Goal: Check status: Check status

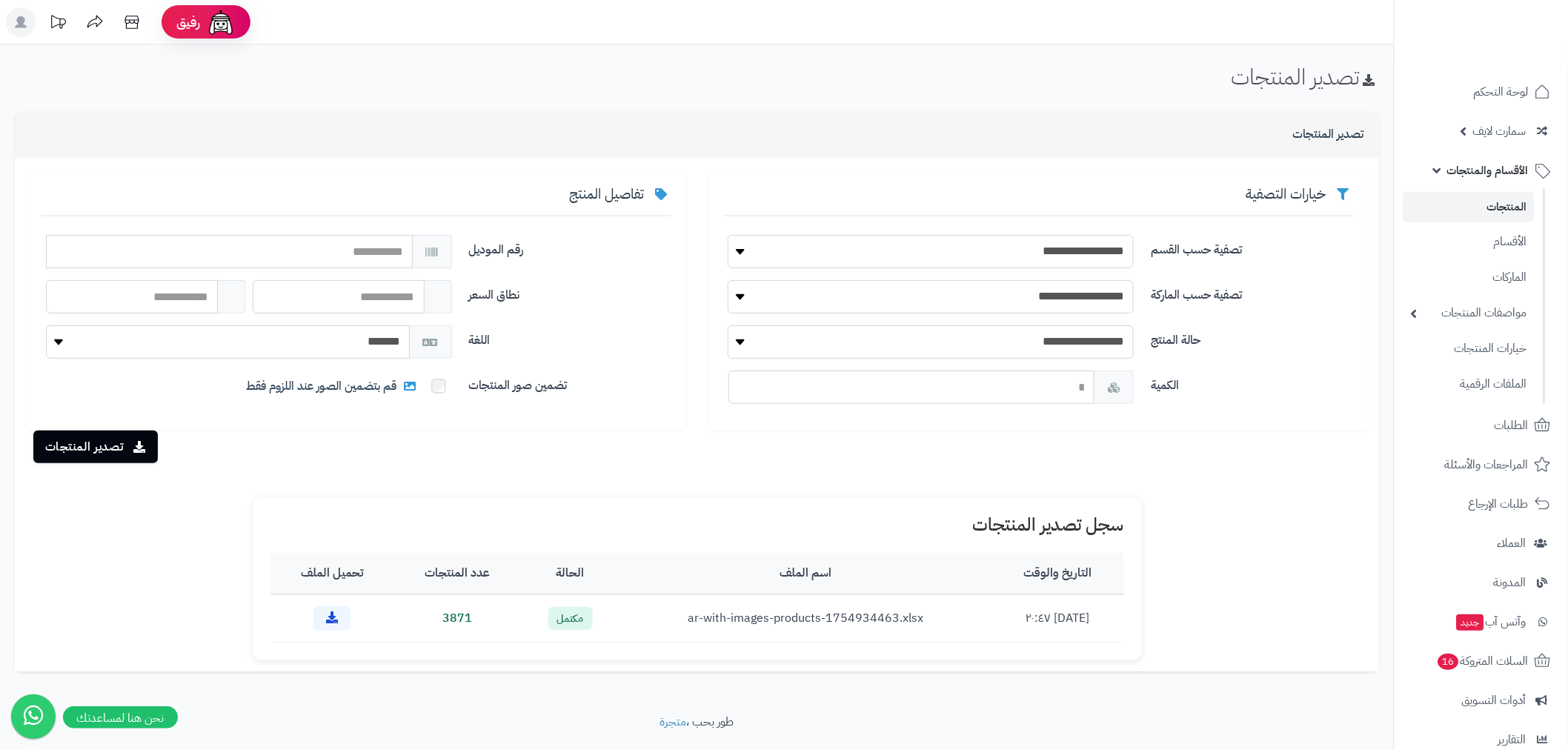
click at [1491, 172] on span "الأقسام والمنتجات" at bounding box center [1488, 170] width 82 height 20
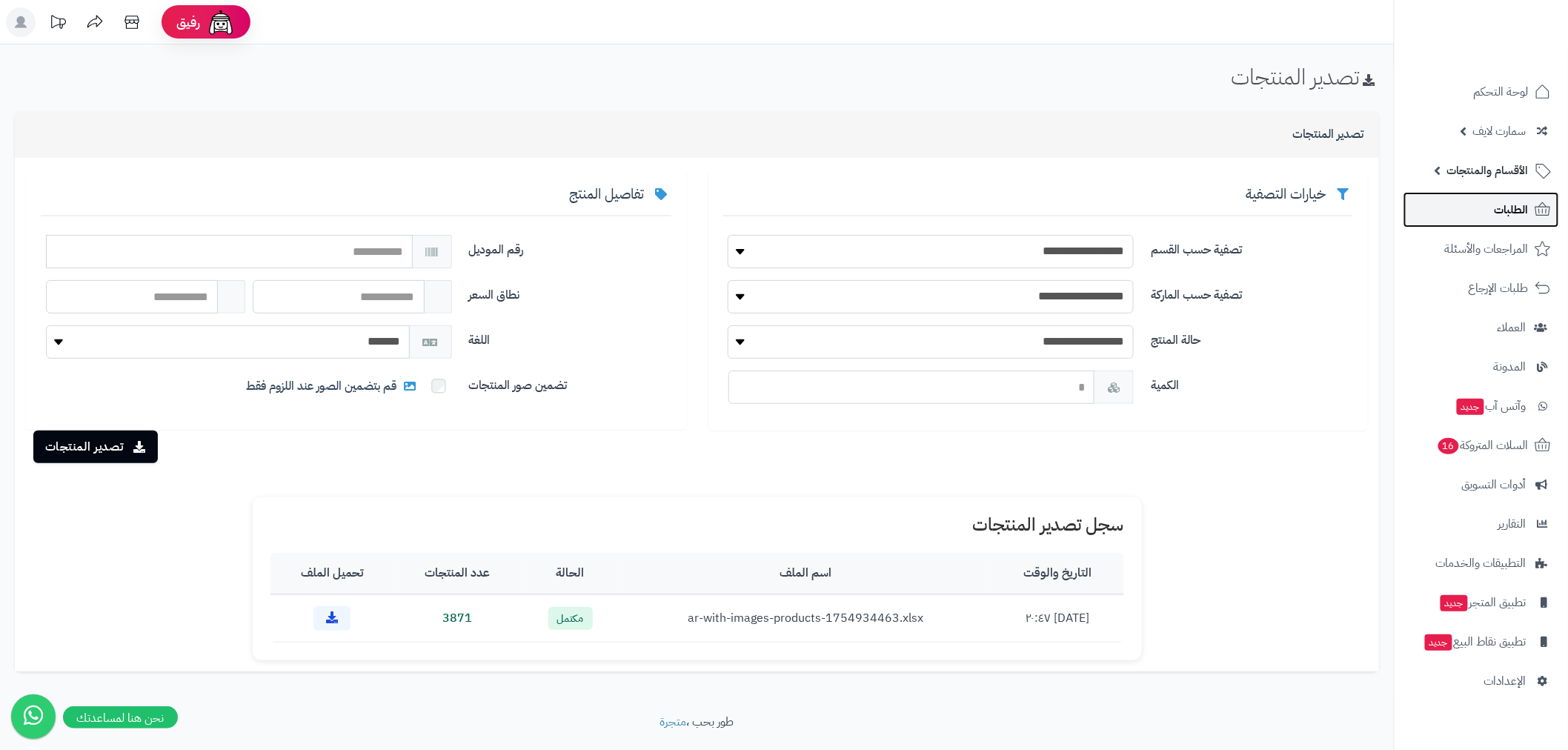
click at [1492, 208] on link "الطلبات" at bounding box center [1481, 209] width 155 height 35
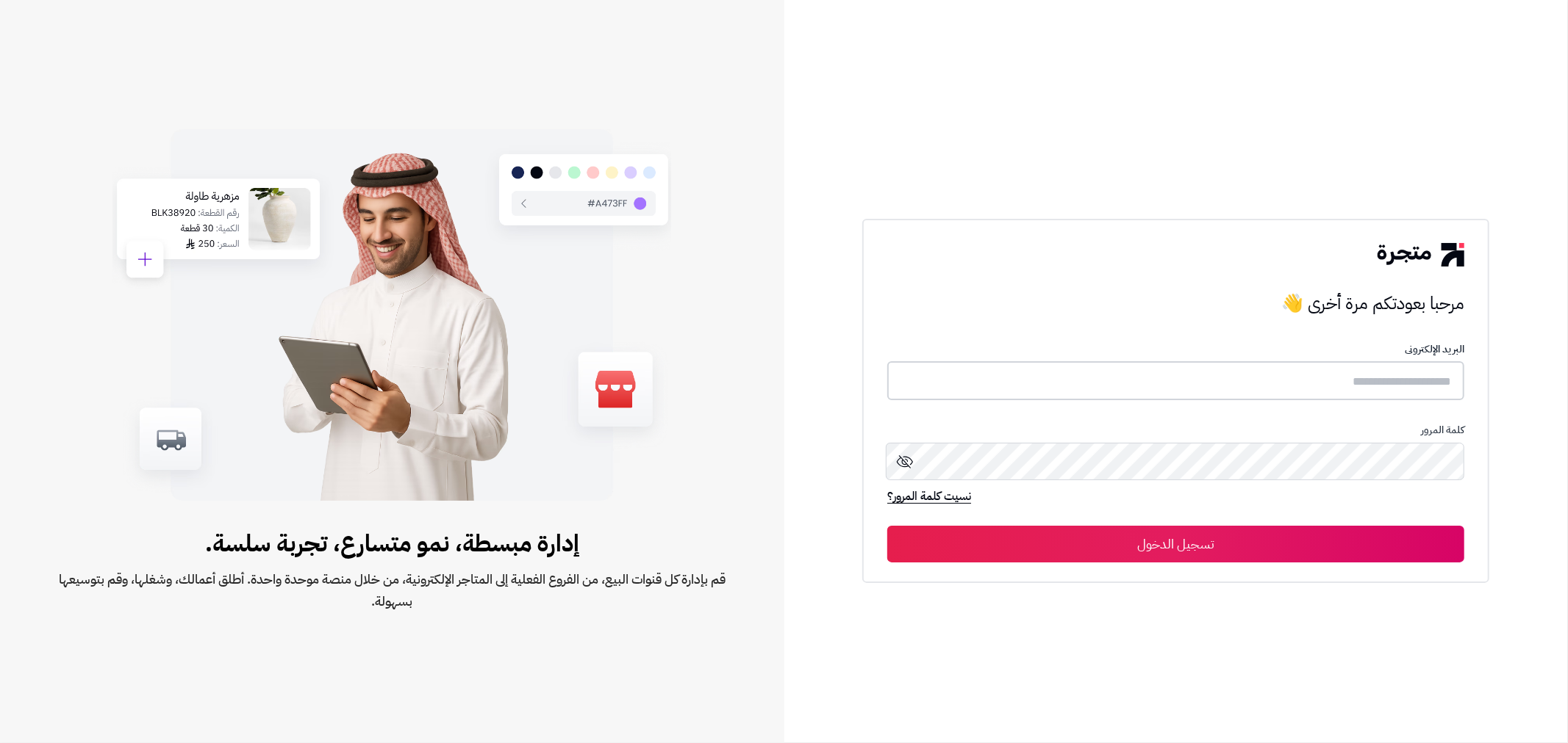
type input "**********"
click at [1196, 549] on button "تسجيل الدخول" at bounding box center [1176, 544] width 577 height 37
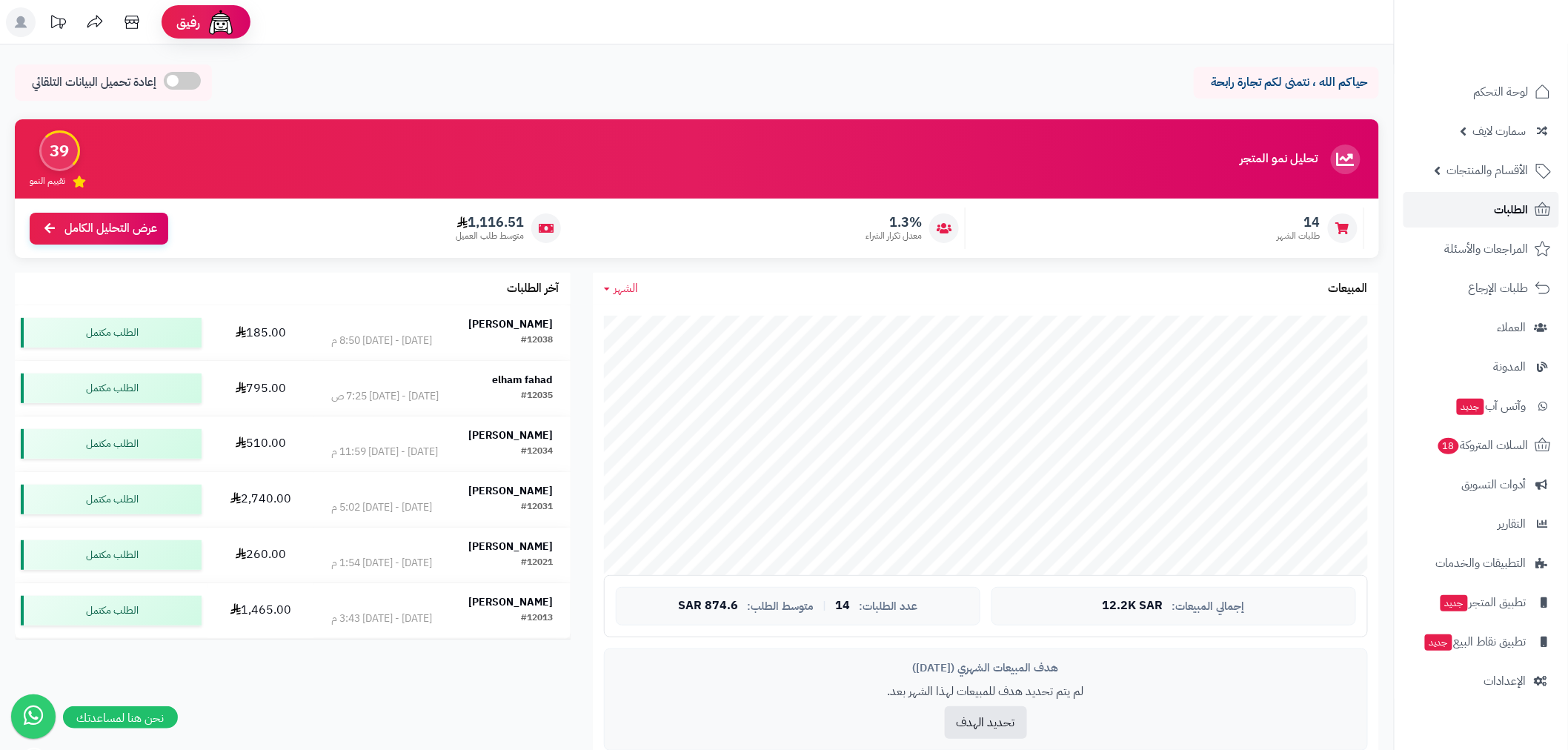
click at [1515, 213] on span "الطلبات" at bounding box center [1511, 209] width 34 height 20
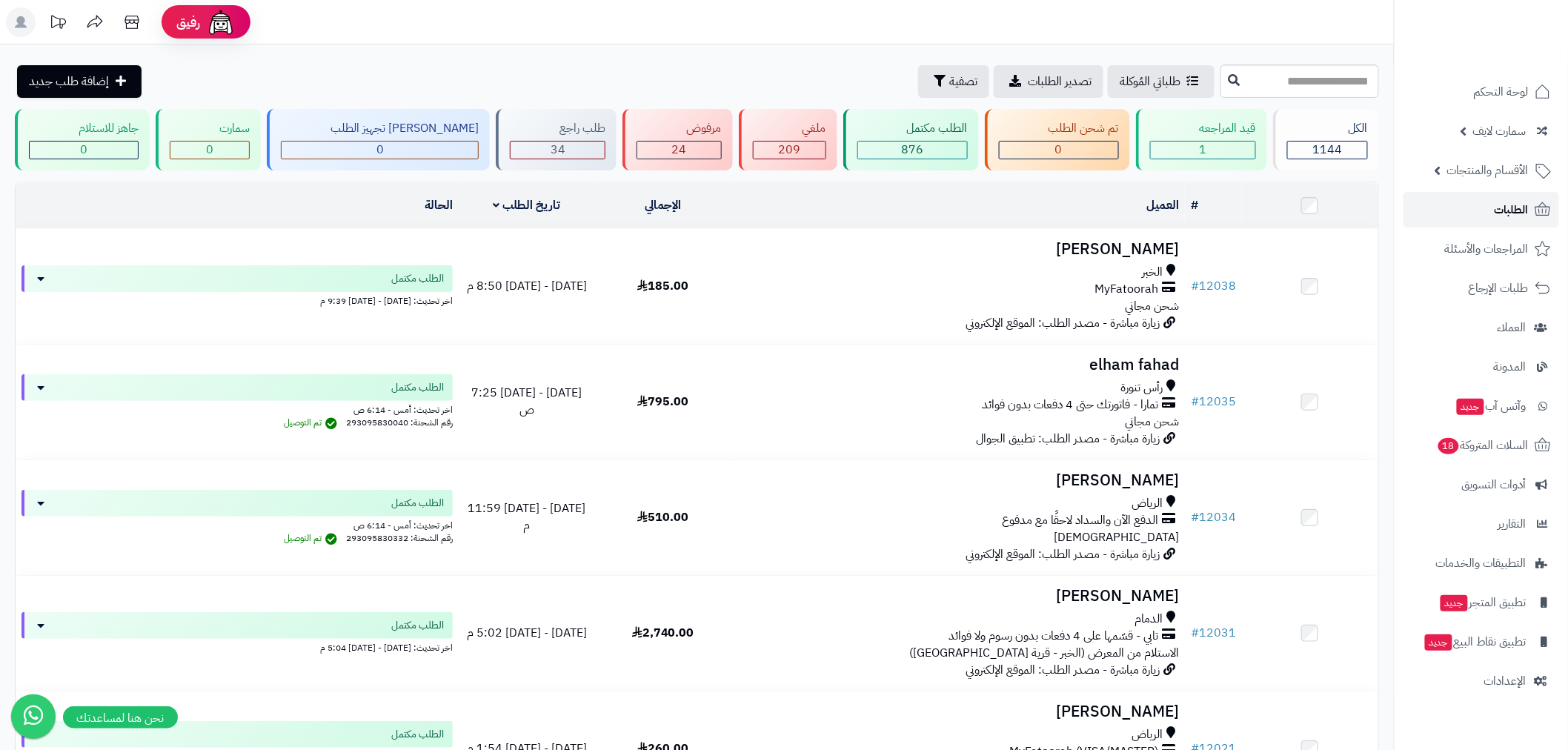
click at [1516, 198] on link "الطلبات" at bounding box center [1481, 209] width 155 height 35
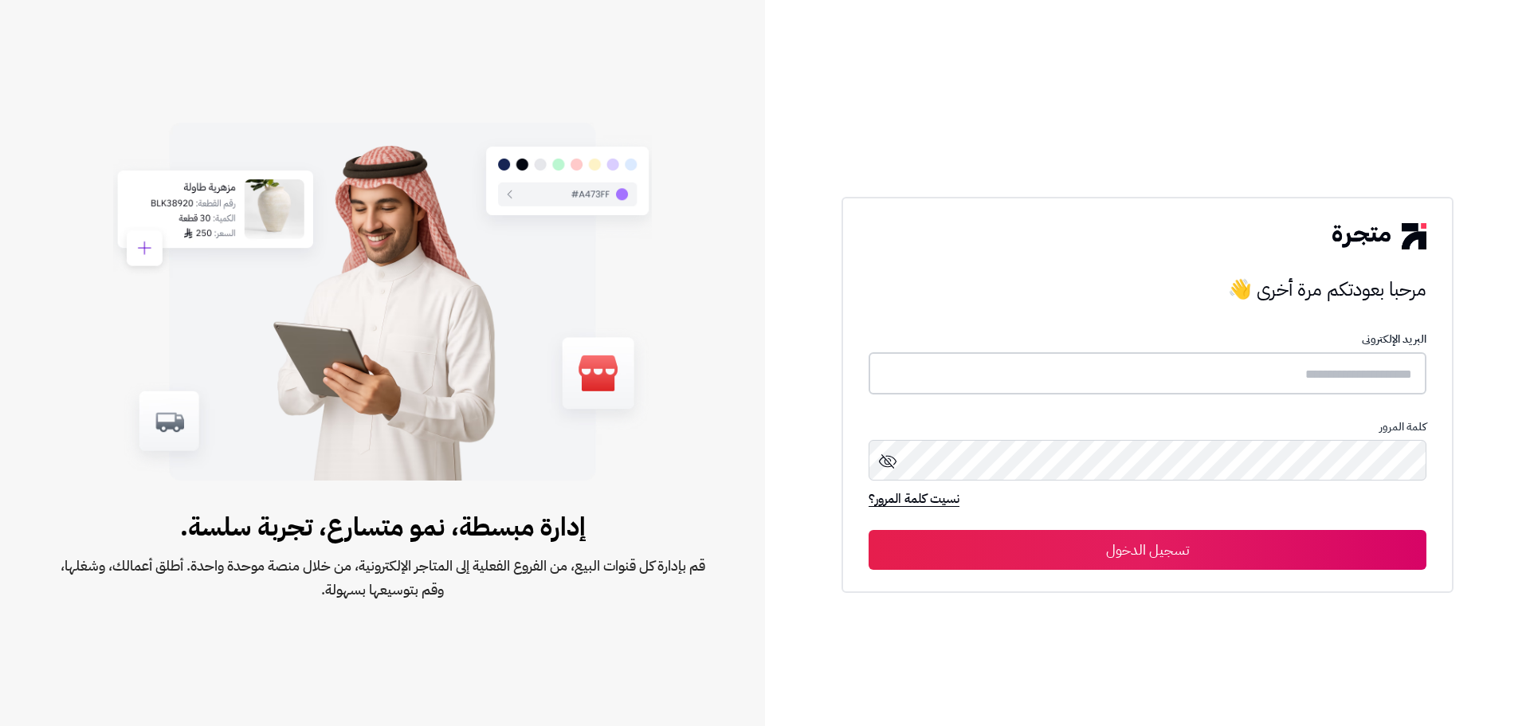
type input "**********"
click at [1171, 555] on button "تسجيل الدخول" at bounding box center [1148, 549] width 558 height 40
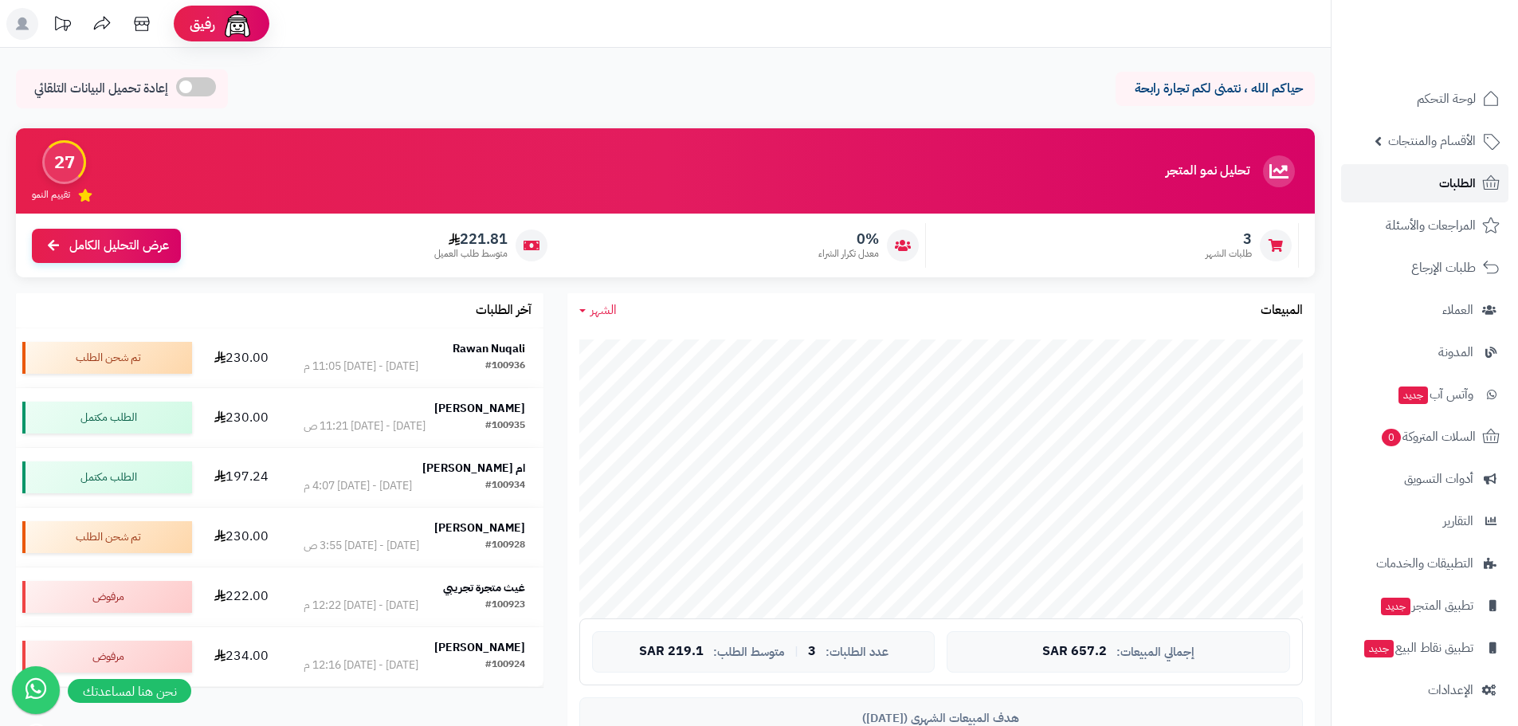
click at [1449, 193] on span "الطلبات" at bounding box center [1457, 183] width 37 height 22
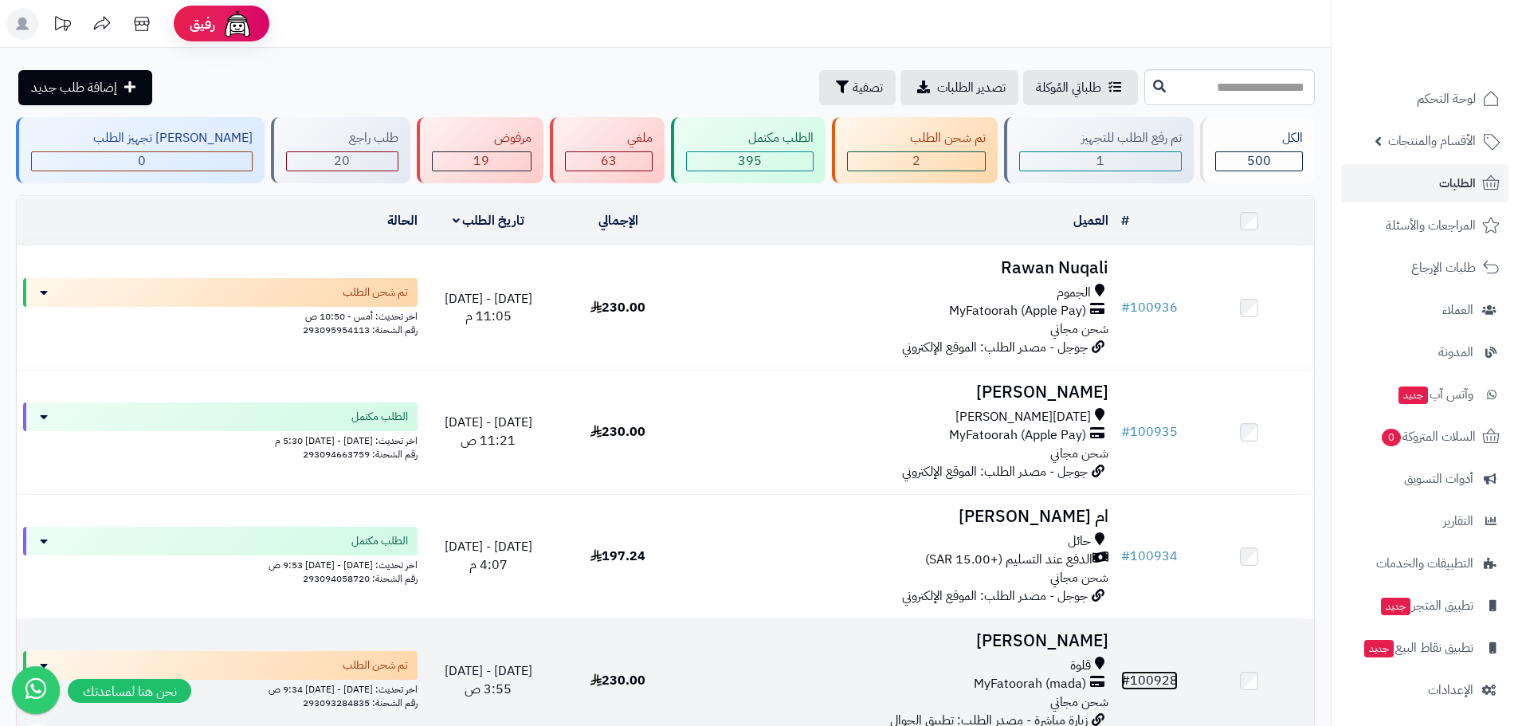
click at [1158, 671] on link "# 100928" at bounding box center [1149, 680] width 57 height 19
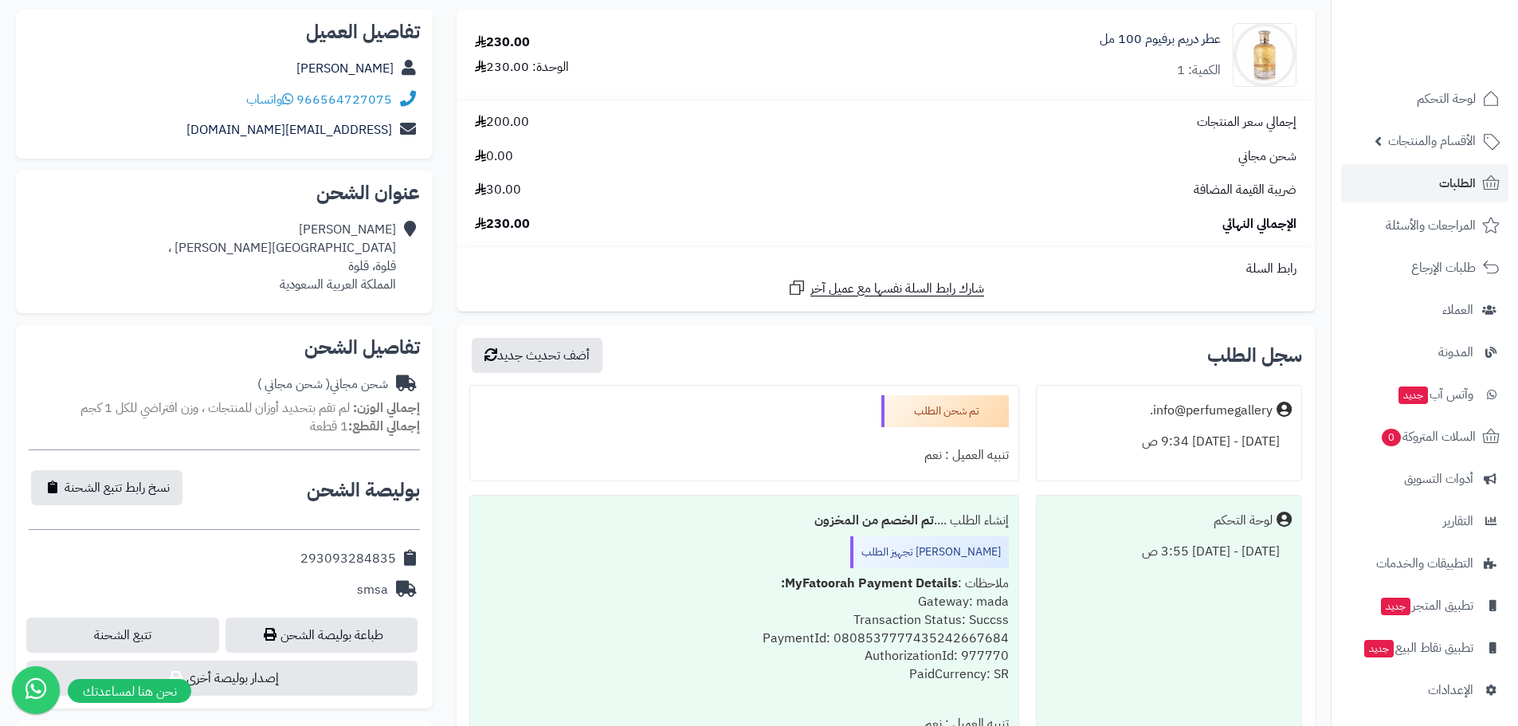
scroll to position [558, 0]
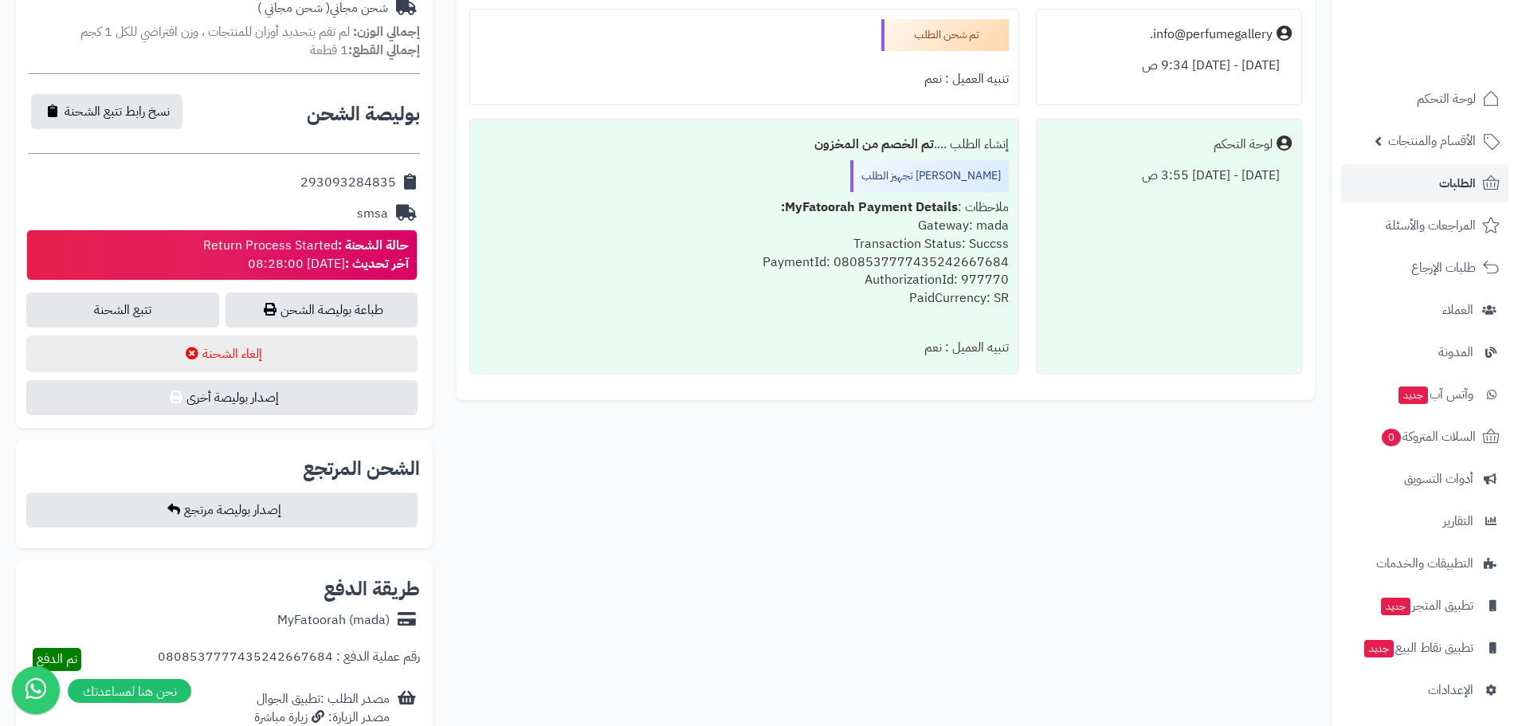
click at [289, 245] on div "حالة الشحنة : Return Process Started آخر تحديث : 2025-08-12 08:28:00" at bounding box center [306, 255] width 206 height 37
click at [279, 214] on div at bounding box center [279, 214] width 0 height 0
click at [559, 493] on div "**********" at bounding box center [665, 369] width 1323 height 1473
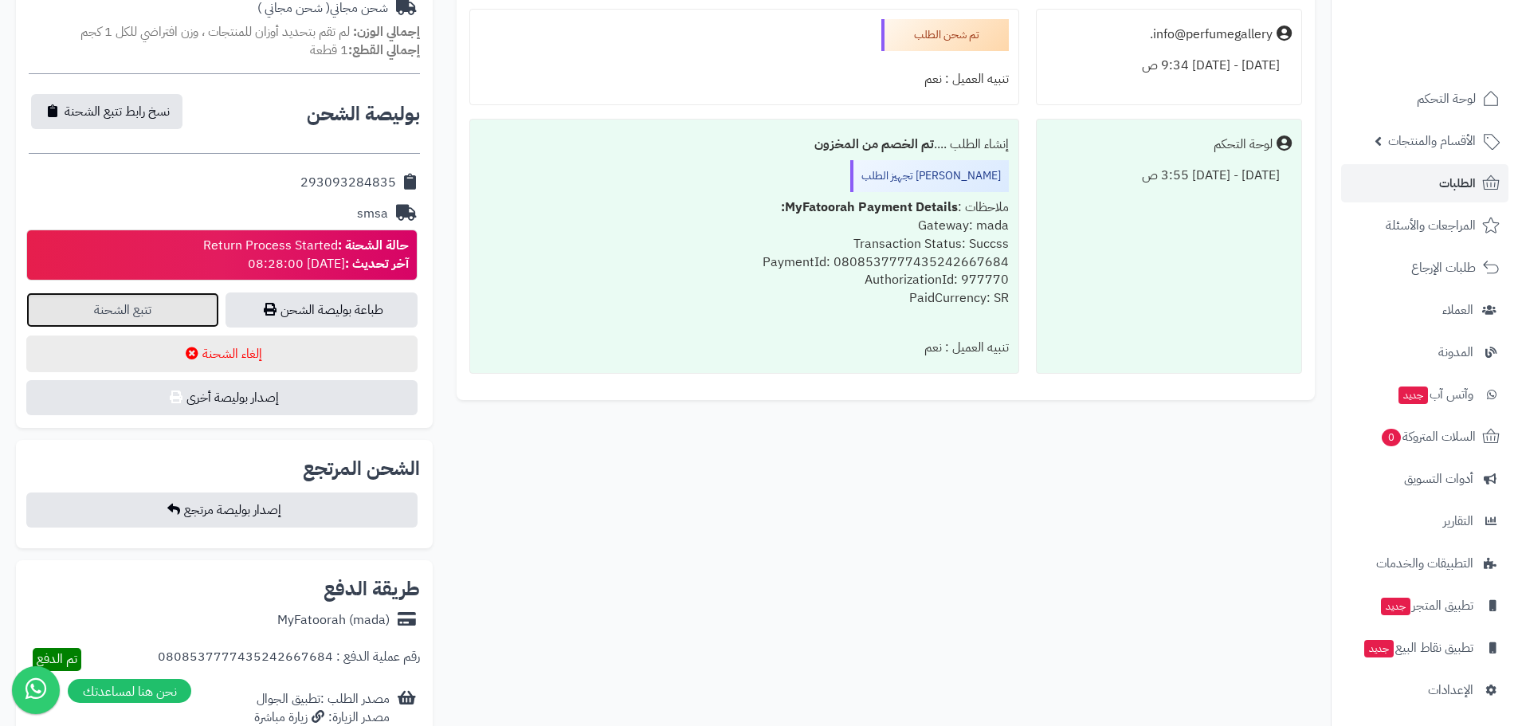
click at [151, 307] on link "تتبع الشحنة" at bounding box center [122, 309] width 193 height 35
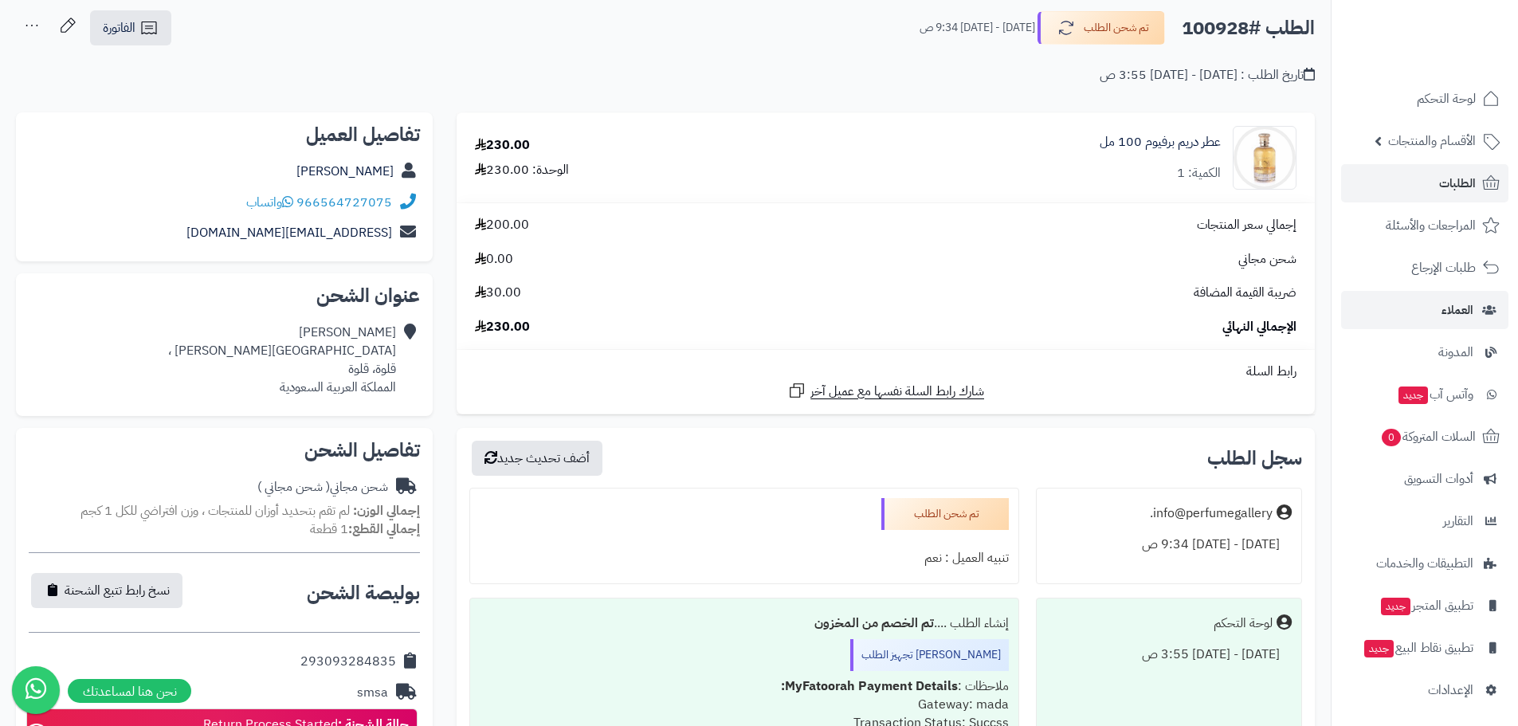
scroll to position [0, 0]
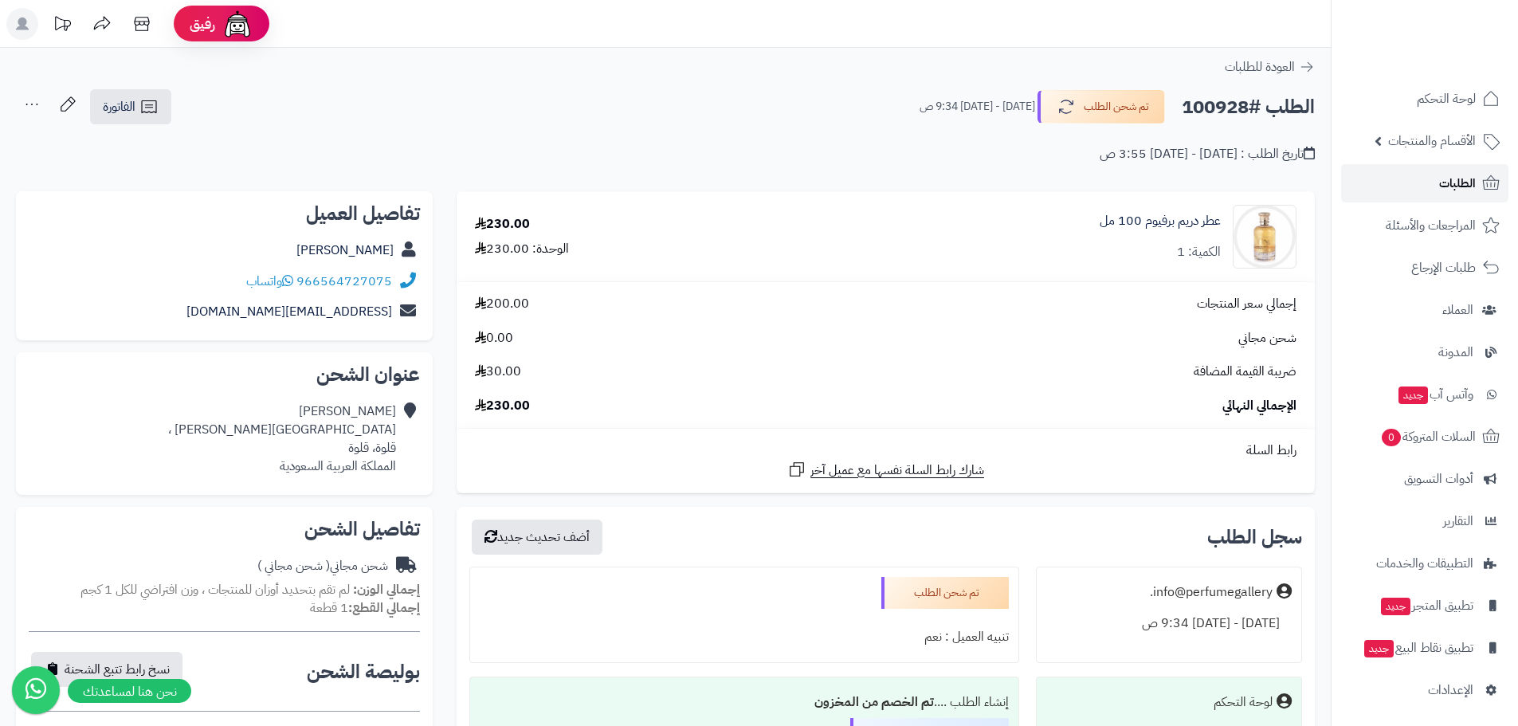
click at [1458, 178] on span "الطلبات" at bounding box center [1457, 183] width 37 height 22
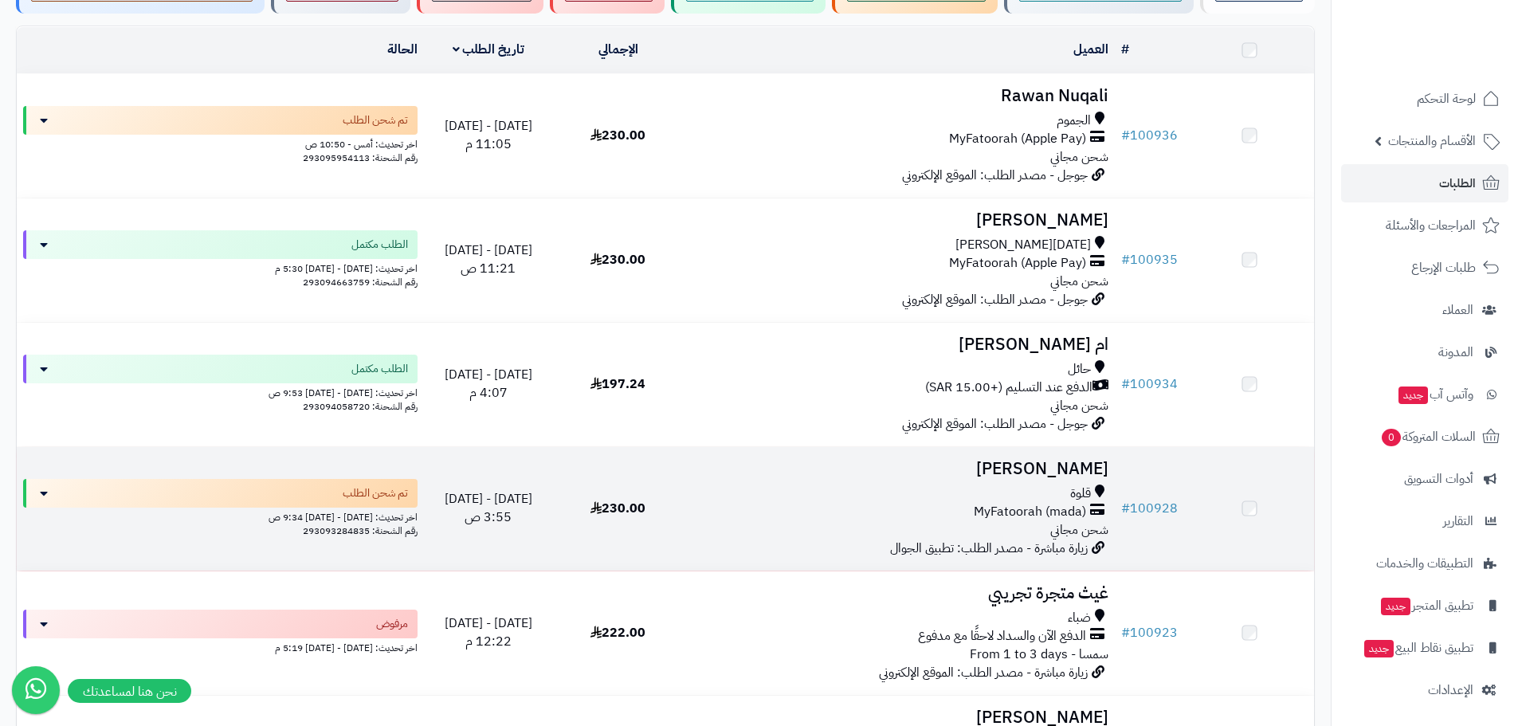
scroll to position [186, 0]
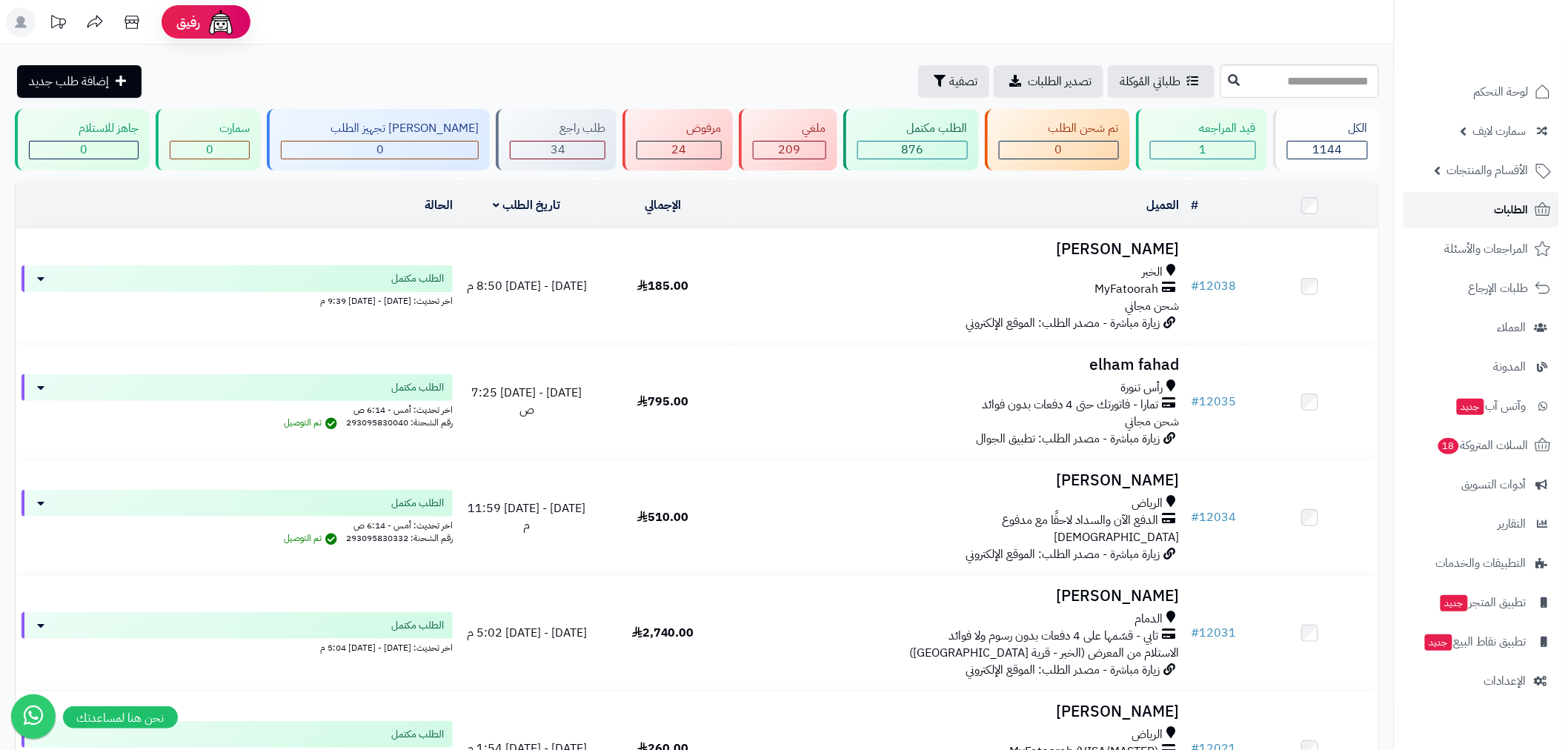
click at [1482, 214] on link "الطلبات" at bounding box center [1481, 209] width 155 height 35
click at [1486, 202] on link "الطلبات" at bounding box center [1481, 209] width 155 height 35
click at [1498, 208] on span "الطلبات" at bounding box center [1511, 209] width 34 height 20
click at [1497, 225] on link "الطلبات" at bounding box center [1481, 209] width 155 height 35
click at [1520, 213] on span "الطلبات" at bounding box center [1511, 209] width 34 height 20
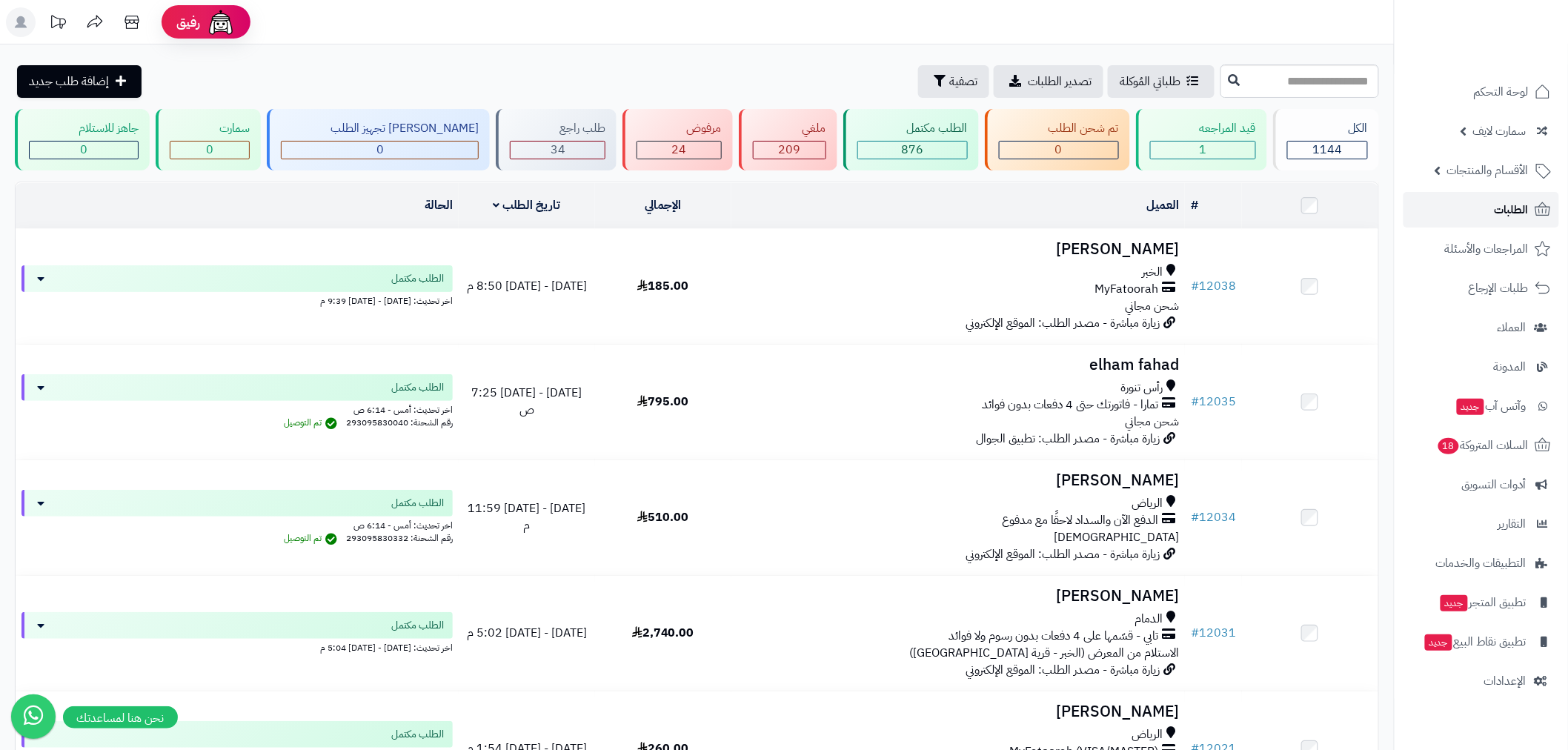
click at [1476, 208] on link "الطلبات" at bounding box center [1481, 209] width 155 height 35
click at [1523, 208] on span "الطلبات" at bounding box center [1511, 209] width 34 height 20
click at [1508, 216] on span "الطلبات" at bounding box center [1511, 209] width 34 height 20
